Goal: Information Seeking & Learning: Learn about a topic

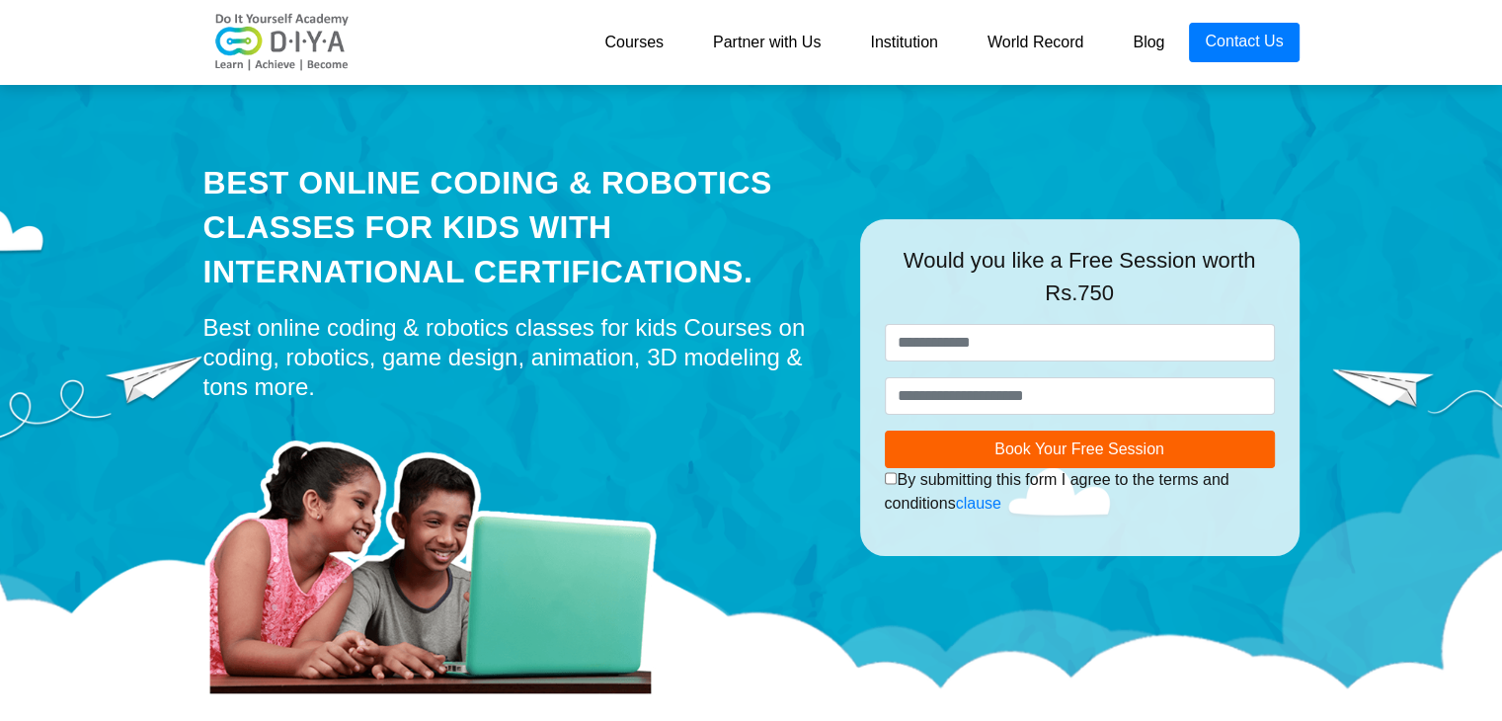
click at [1149, 36] on link "Blog" at bounding box center [1148, 42] width 81 height 39
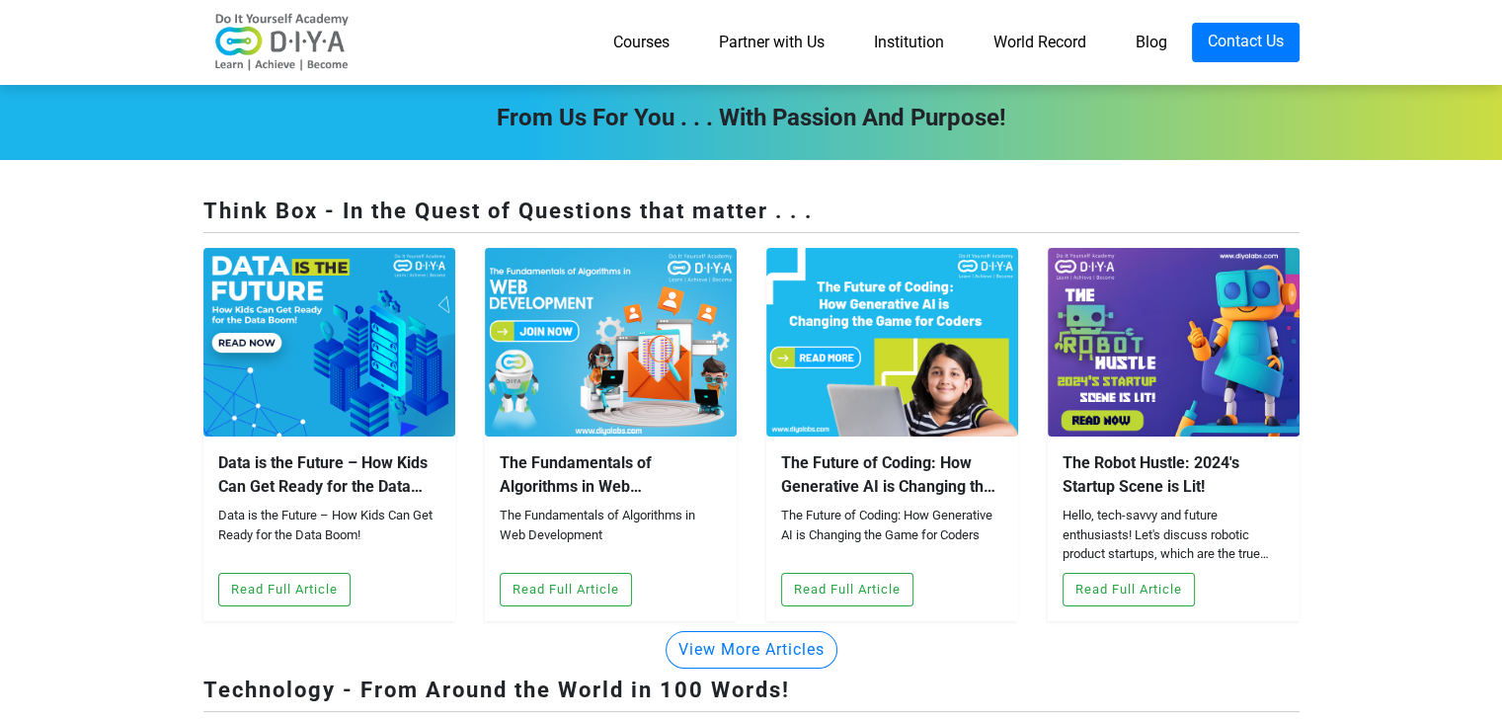
click at [1072, 41] on link "World Record" at bounding box center [1040, 42] width 142 height 39
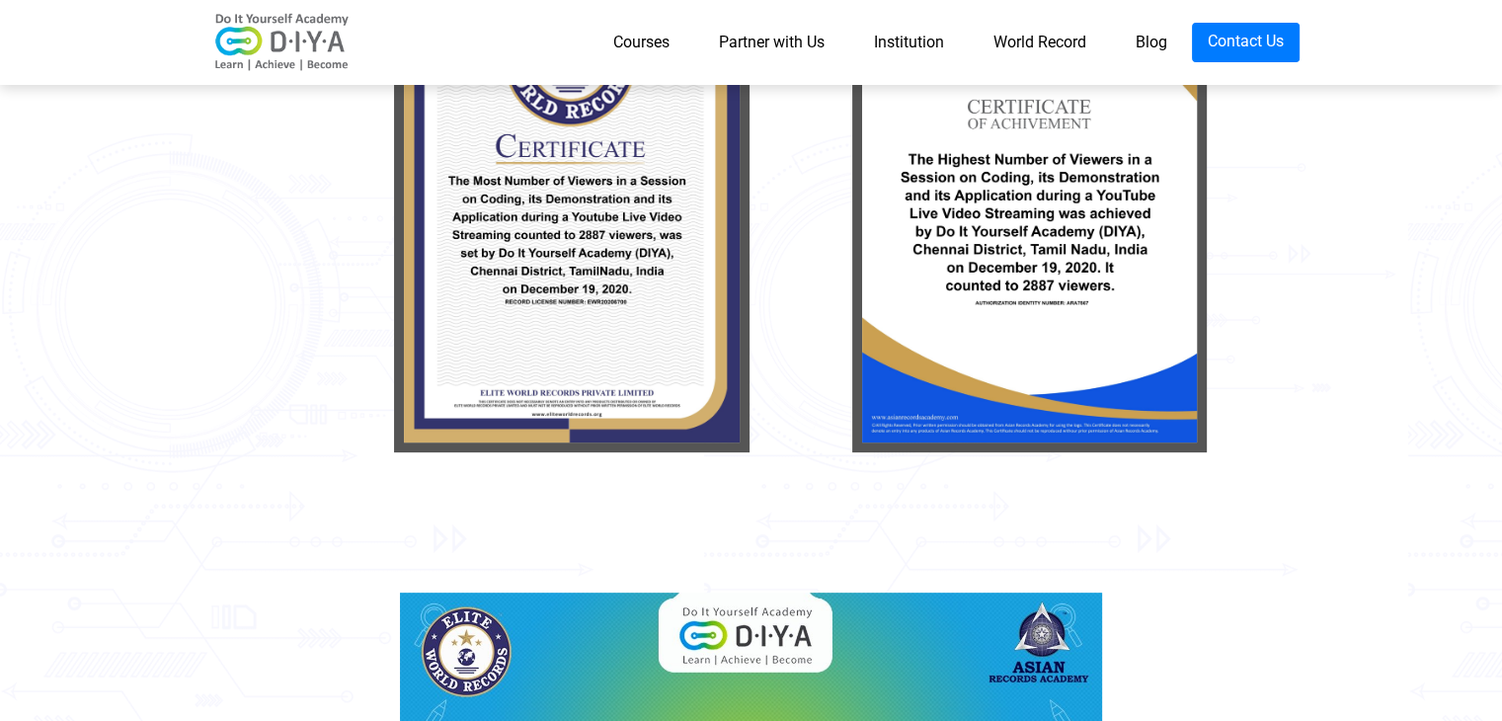
scroll to position [494, 0]
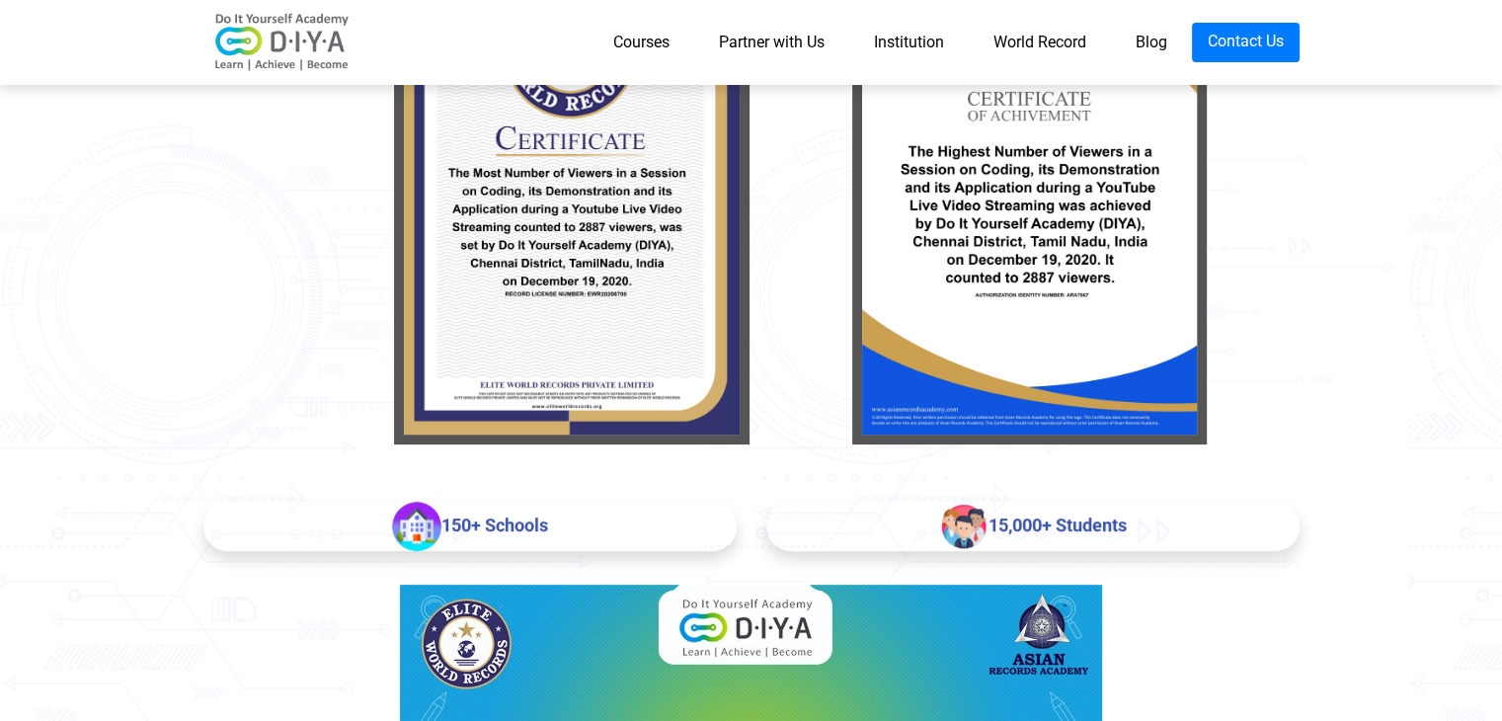
click at [636, 58] on link "Courses" at bounding box center [641, 42] width 106 height 39
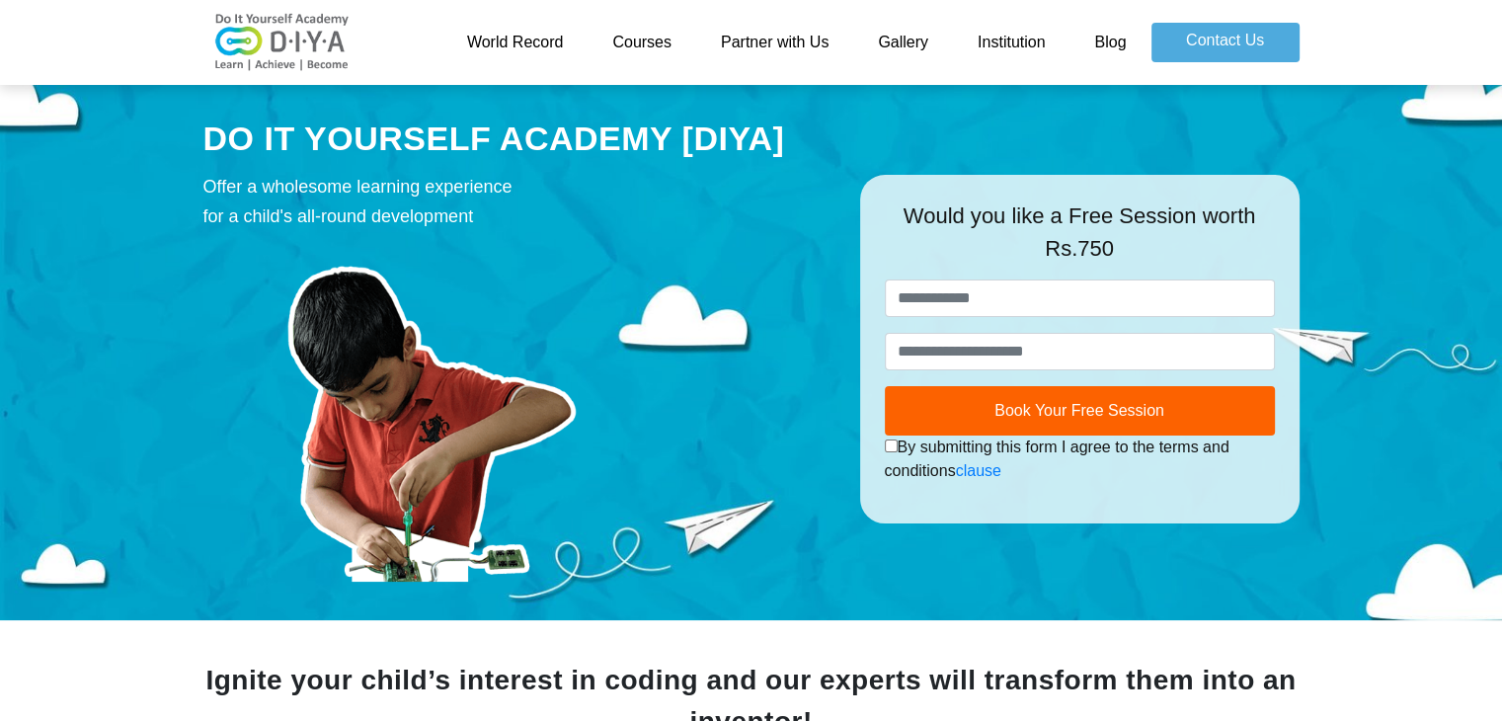
click at [723, 270] on div at bounding box center [516, 411] width 627 height 341
